Goal: Transaction & Acquisition: Download file/media

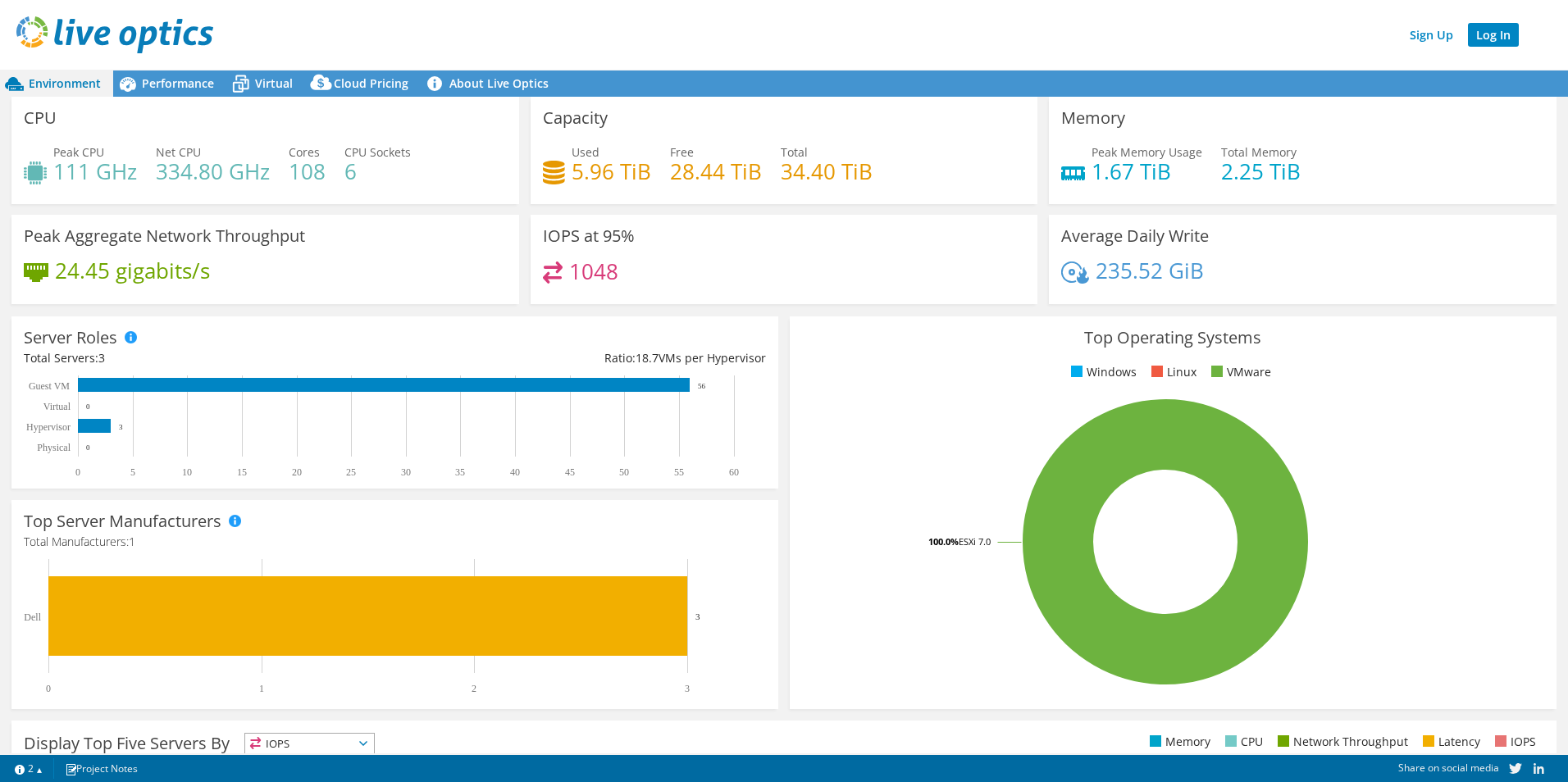
click at [1487, 42] on link "Log In" at bounding box center [1494, 34] width 51 height 24
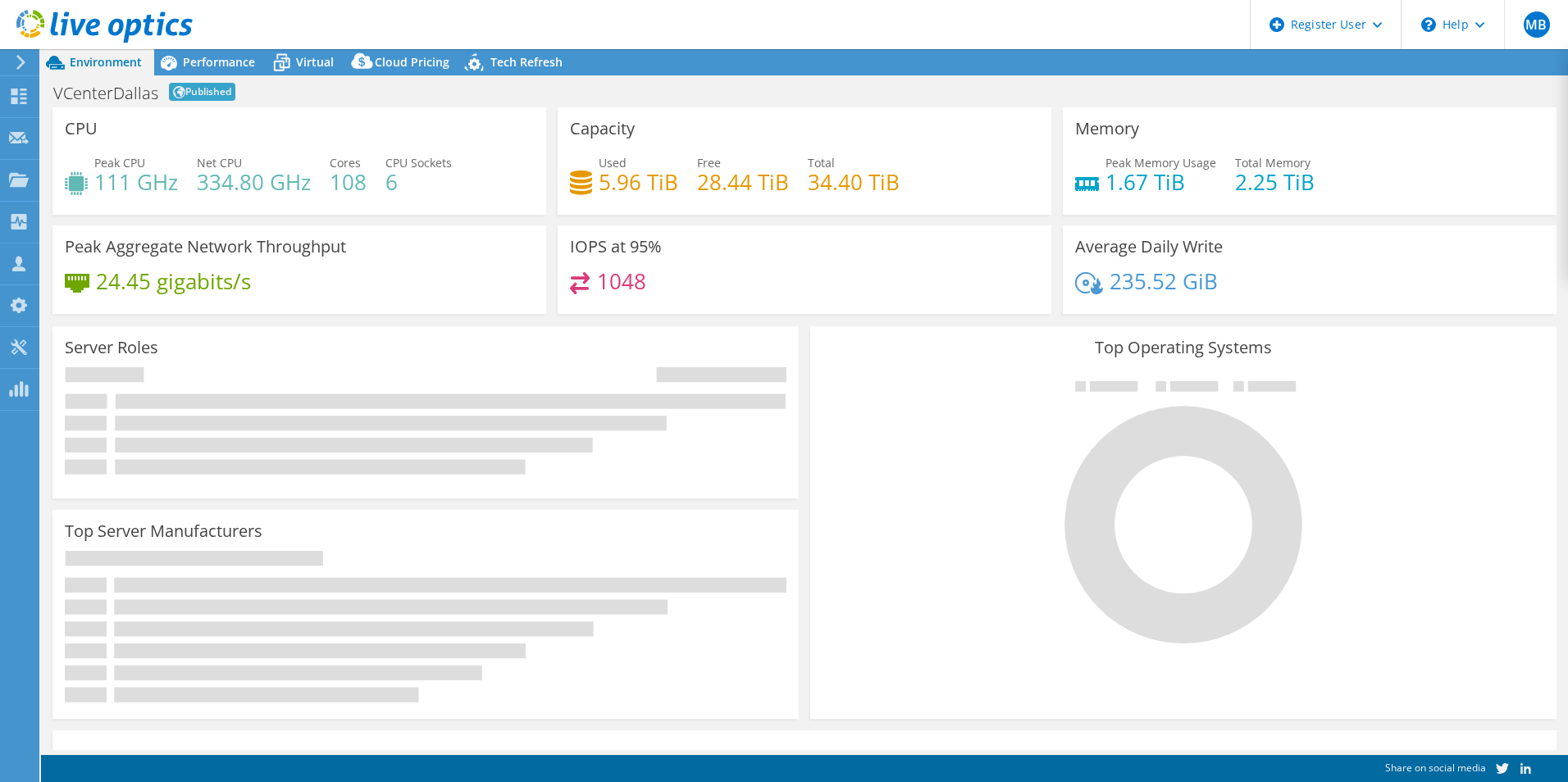
select select "USD"
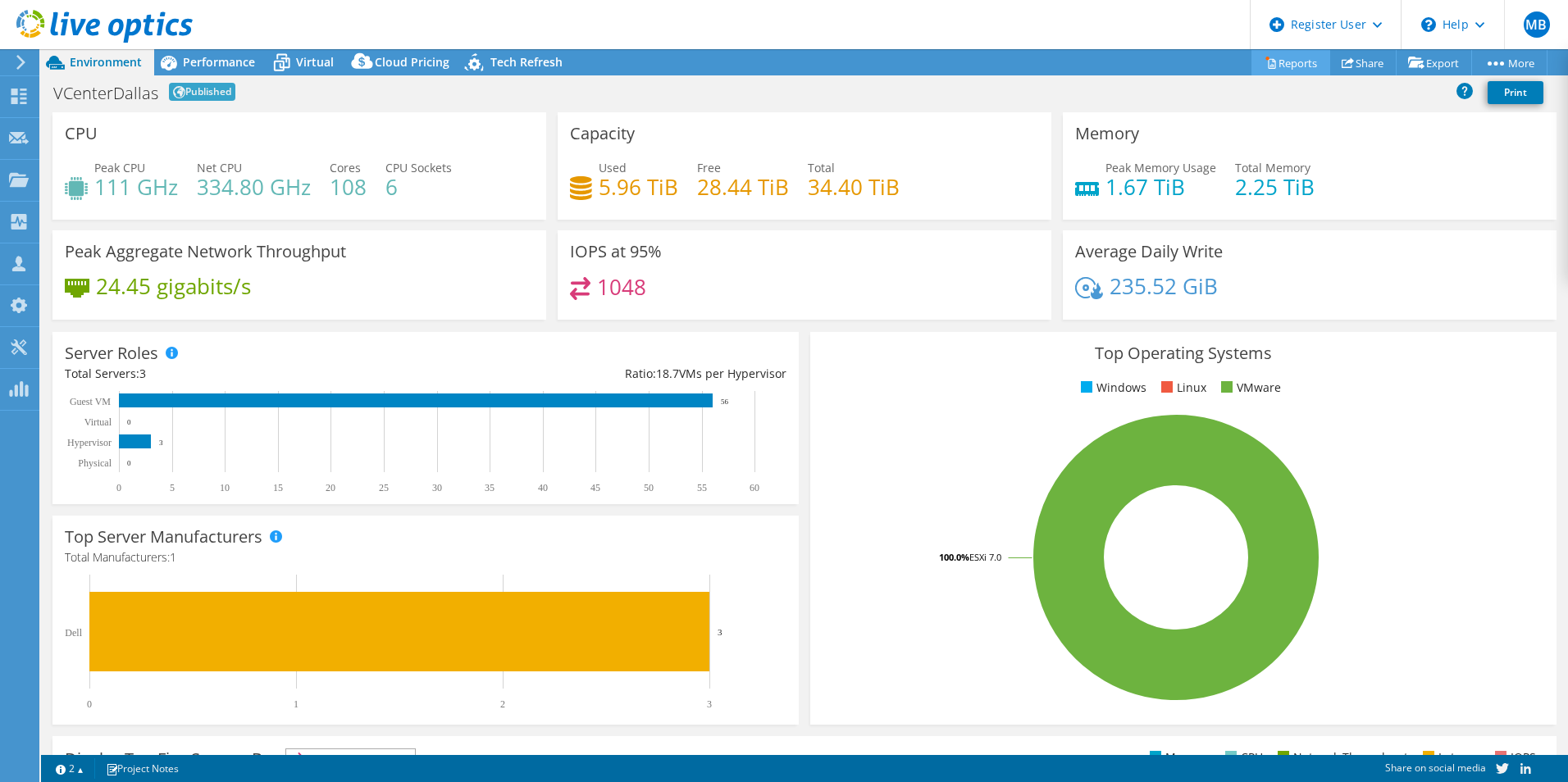
click at [1282, 66] on link "Reports" at bounding box center [1291, 63] width 78 height 26
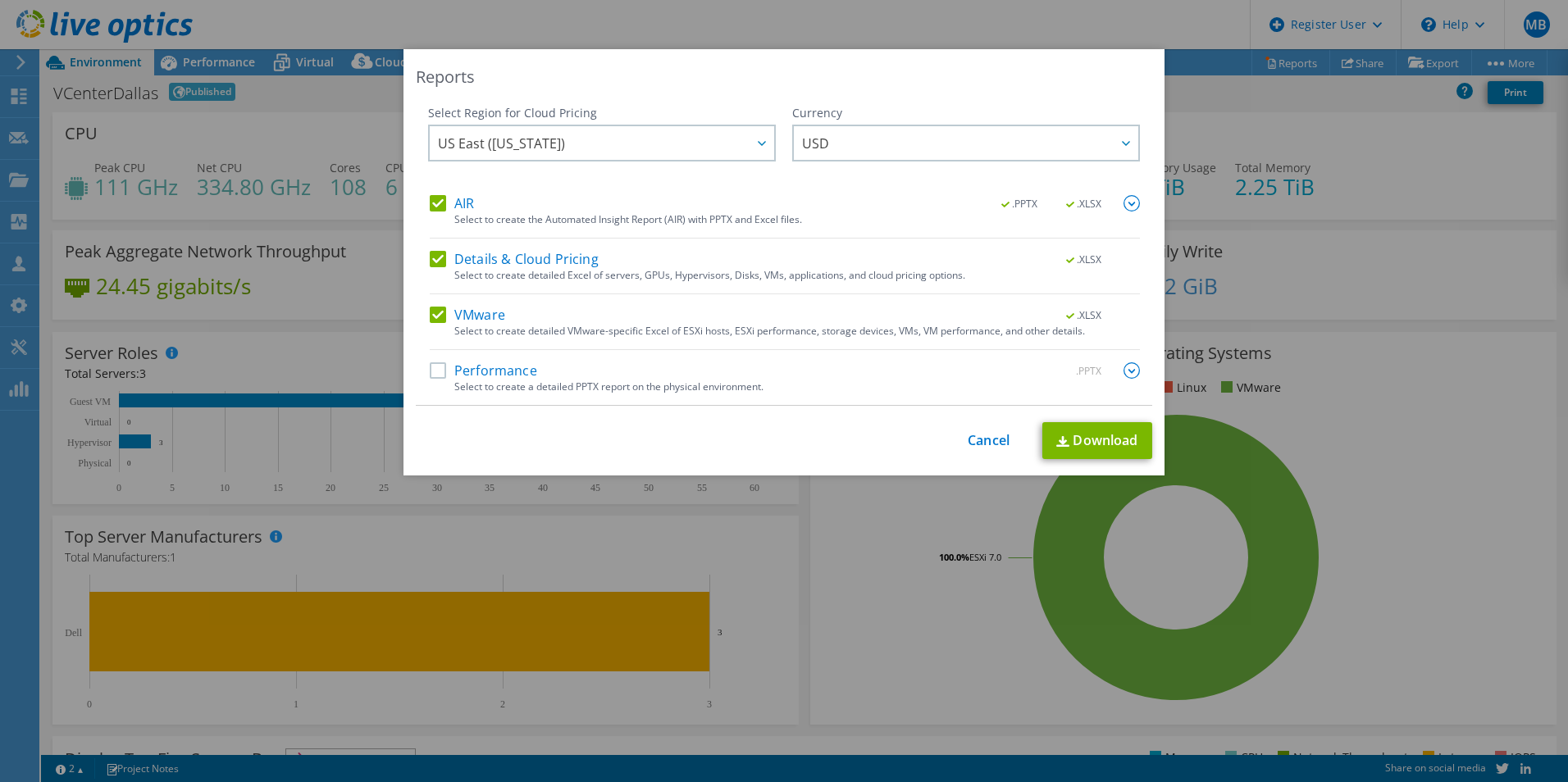
click at [434, 205] on label "AIR" at bounding box center [452, 203] width 44 height 17
click at [0, 0] on input "AIR" at bounding box center [0, 0] width 0 height 0
click at [1099, 445] on link "Download" at bounding box center [1097, 441] width 110 height 37
click at [981, 438] on link "Cancel" at bounding box center [988, 441] width 41 height 16
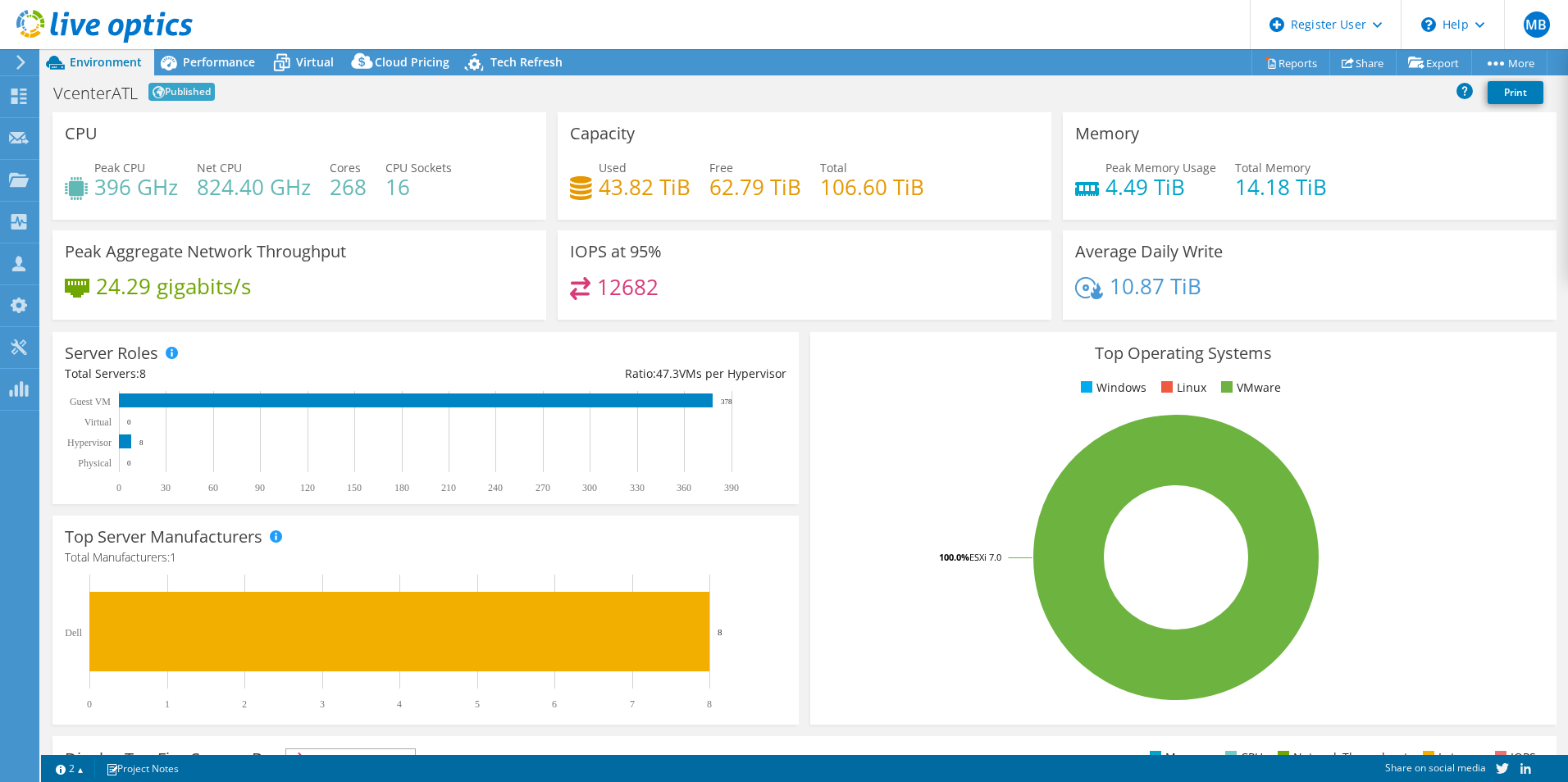
select select "USD"
click at [1292, 67] on link "Reports" at bounding box center [1291, 63] width 78 height 26
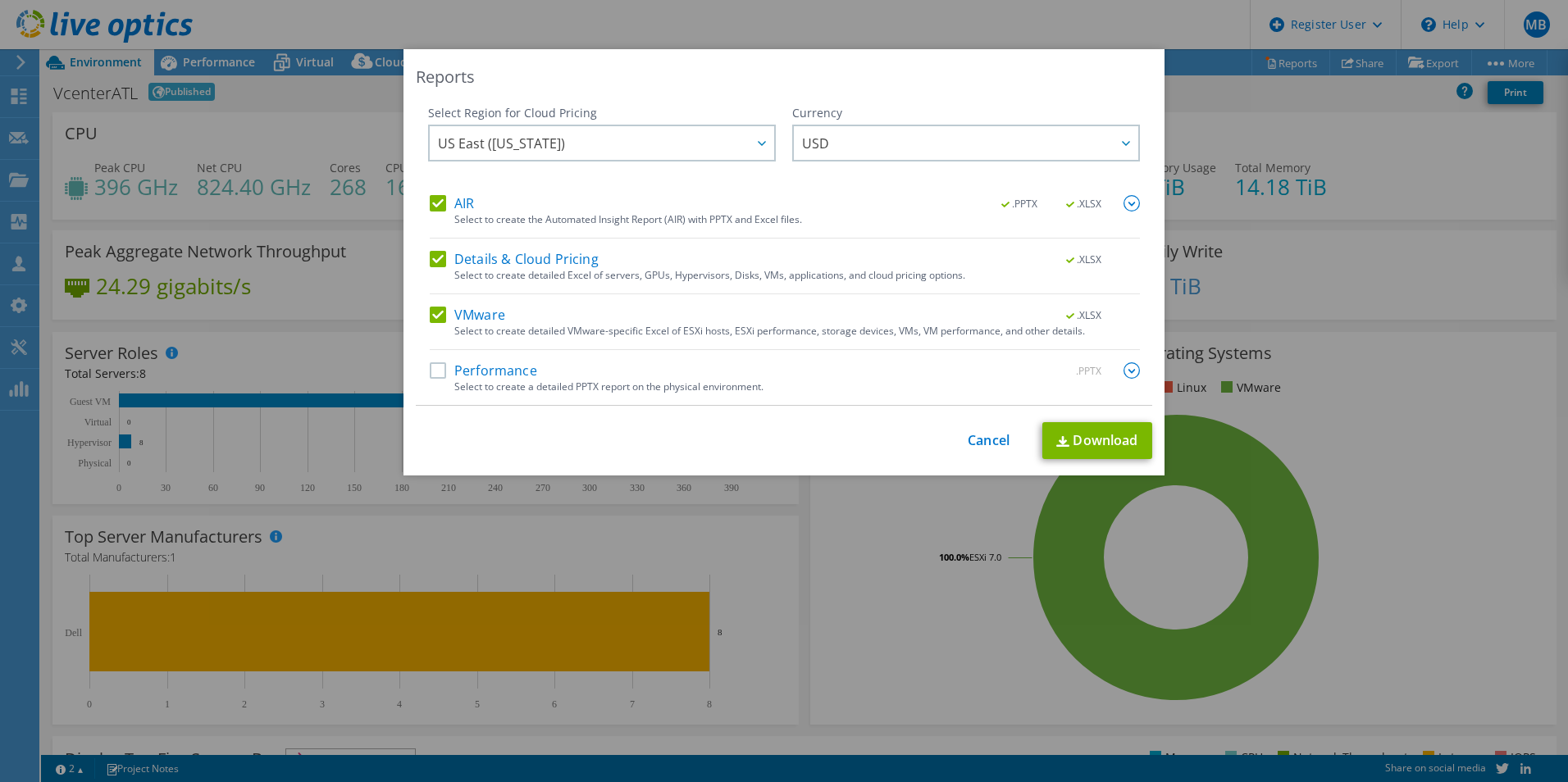
click at [436, 199] on label "AIR" at bounding box center [452, 203] width 44 height 17
click at [0, 0] on input "AIR" at bounding box center [0, 0] width 0 height 0
click at [1095, 451] on link "Download" at bounding box center [1097, 441] width 110 height 37
